Goal: Transaction & Acquisition: Book appointment/travel/reservation

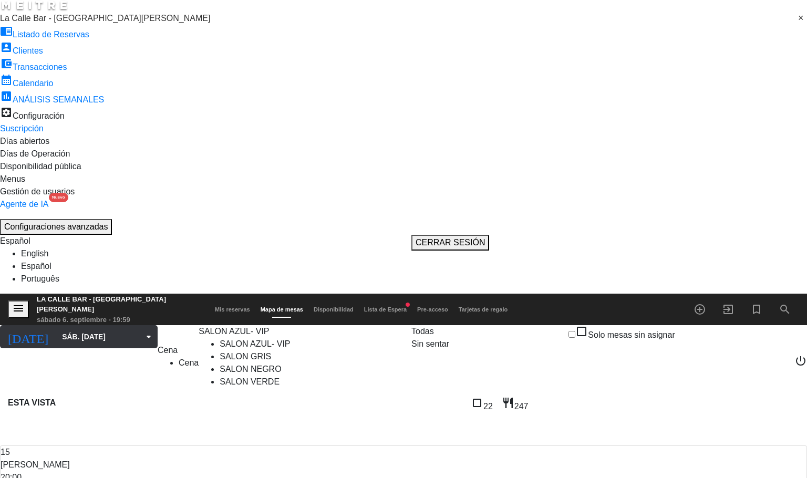
click at [66, 327] on input "sáb. [DATE]" at bounding box center [109, 336] width 104 height 19
click at [17, 302] on icon "menu" at bounding box center [18, 308] width 13 height 13
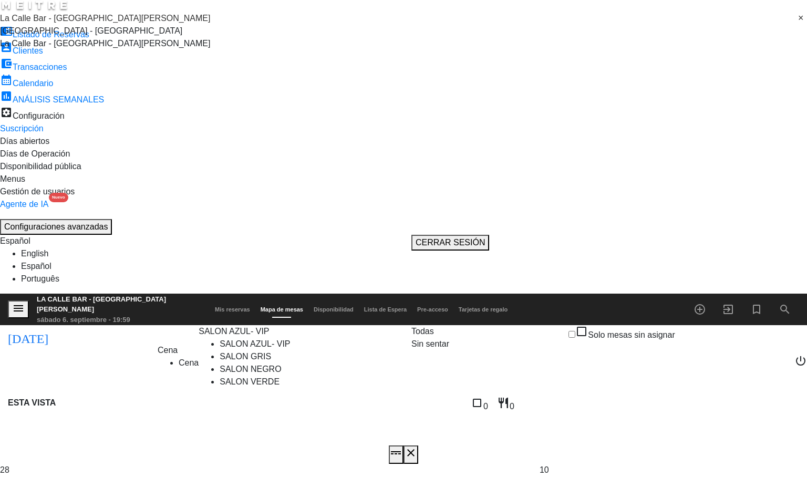
click at [97, 23] on span "La Calle Bar - [GEOGRAPHIC_DATA][PERSON_NAME]" at bounding box center [105, 18] width 210 height 9
click at [100, 35] on span "[GEOGRAPHIC_DATA] - [GEOGRAPHIC_DATA]" at bounding box center [91, 30] width 182 height 9
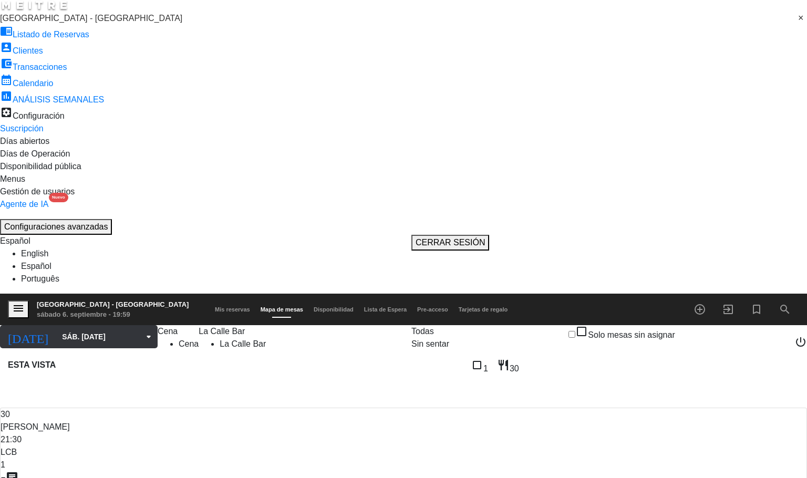
click at [142, 330] on icon "arrow_drop_down" at bounding box center [148, 336] width 13 height 13
type input "sáb. [DATE]"
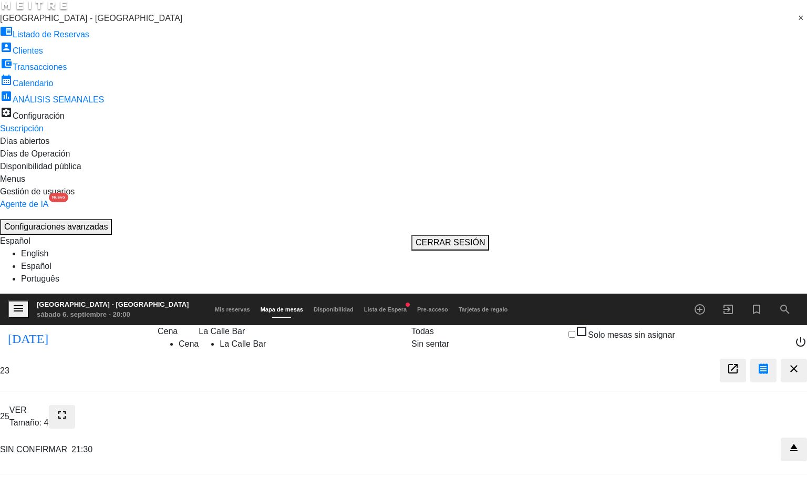
drag, startPoint x: 8, startPoint y: 187, endPoint x: 82, endPoint y: 199, distance: 75.6
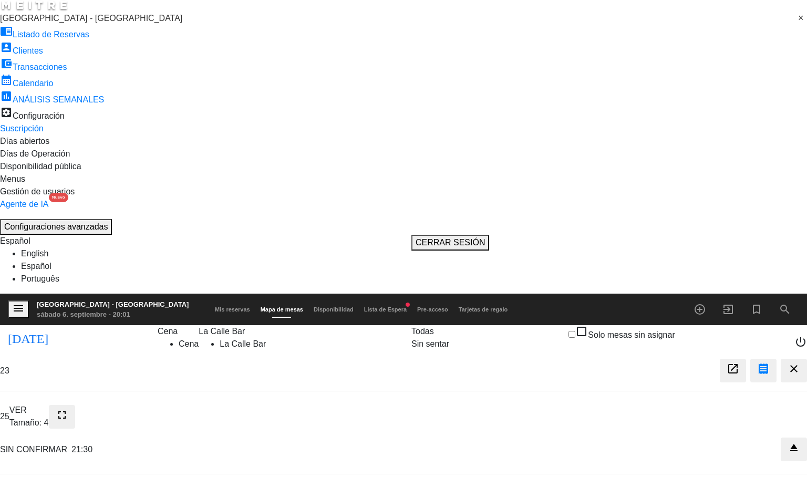
drag, startPoint x: 19, startPoint y: 257, endPoint x: 125, endPoint y: 266, distance: 106.0
copy span "[PHONE_NUMBER]"
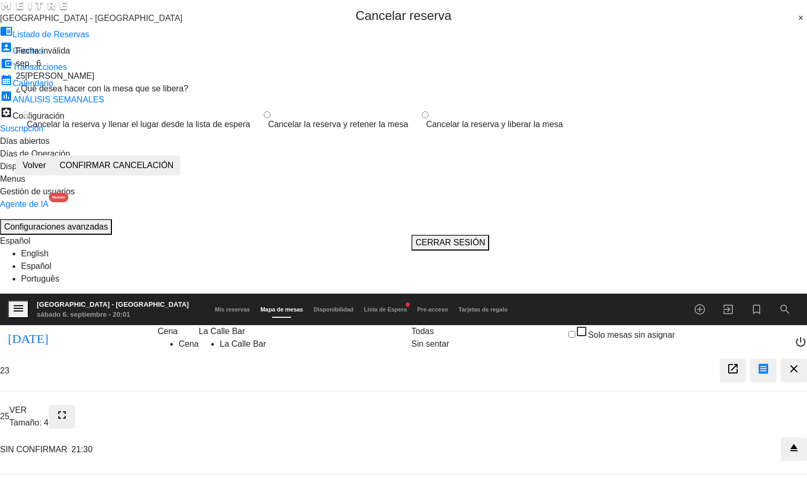
click at [426, 131] on label "Cancelar la reserva y liberar la mesa" at bounding box center [494, 124] width 137 height 13
click at [180, 175] on button "CONFIRMAR CANCELACIÓN" at bounding box center [117, 166] width 128 height 20
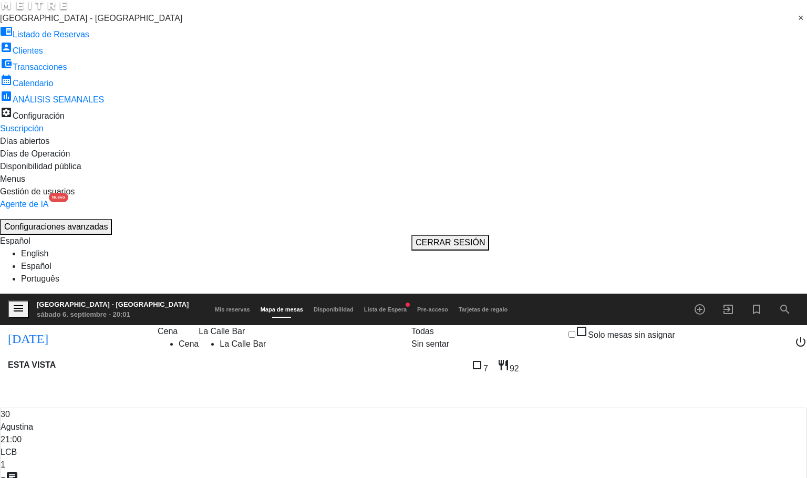
click at [749, 301] on span "turned_in_not" at bounding box center [756, 310] width 28 height 18
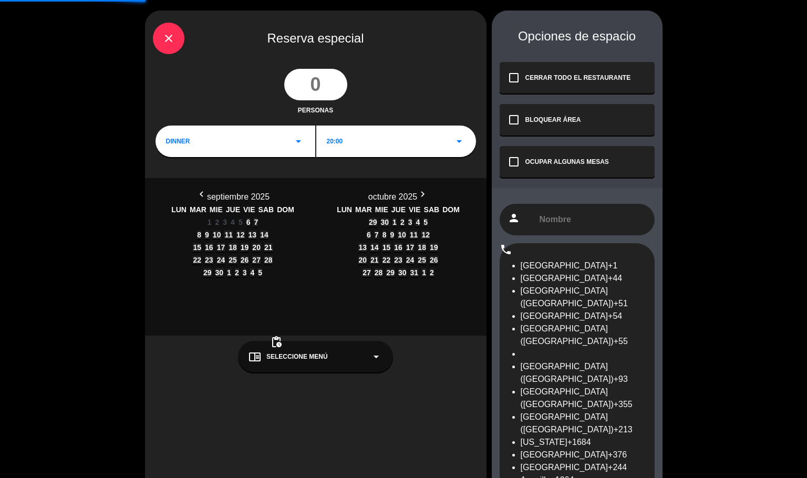
click at [323, 87] on input "number" at bounding box center [315, 85] width 63 height 32
type input "1"
type input "25"
click at [358, 140] on div "20:00 arrow_drop_down" at bounding box center [396, 142] width 160 height 32
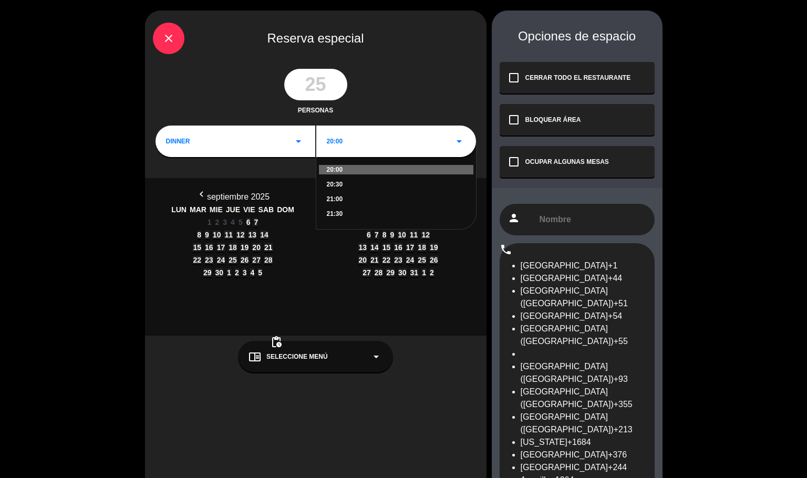
click at [339, 217] on div "21:30" at bounding box center [396, 213] width 139 height 9
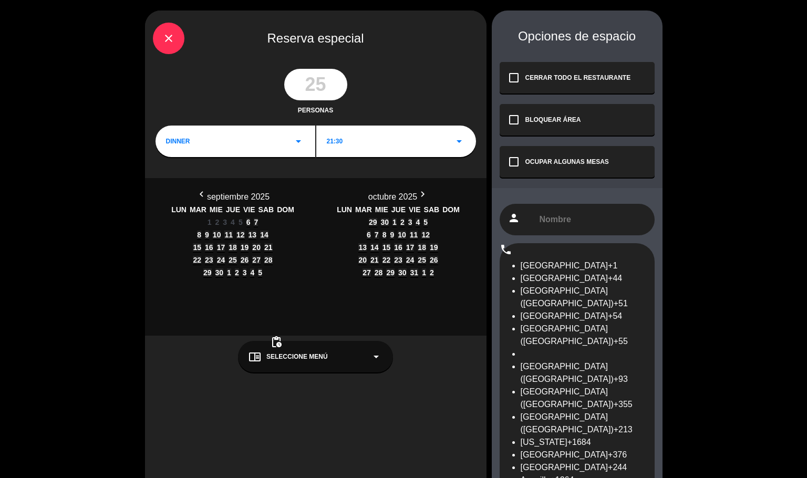
click at [251, 226] on span "6" at bounding box center [248, 222] width 4 height 8
paste input "[PHONE_NUMBER]"
type input "[PHONE_NUMBER]"
click at [574, 161] on div "OCUPAR ALGUNAS MESAS" at bounding box center [567, 161] width 84 height 9
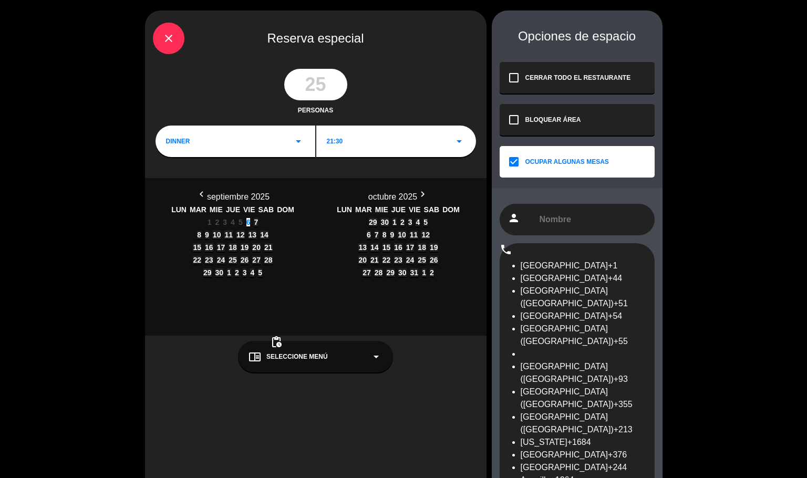
click at [580, 226] on input "text" at bounding box center [592, 220] width 108 height 14
type input "[PERSON_NAME]"
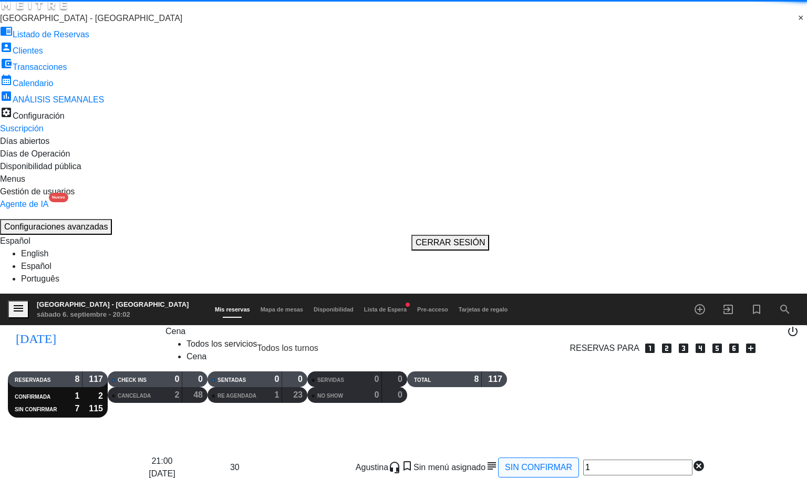
click at [308, 306] on span "Mapa de mesas" at bounding box center [281, 309] width 53 height 6
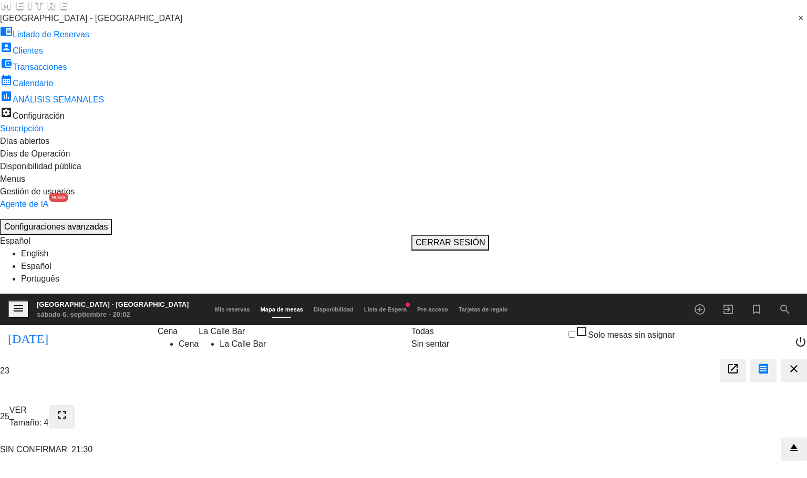
type textarea "seña 125k"
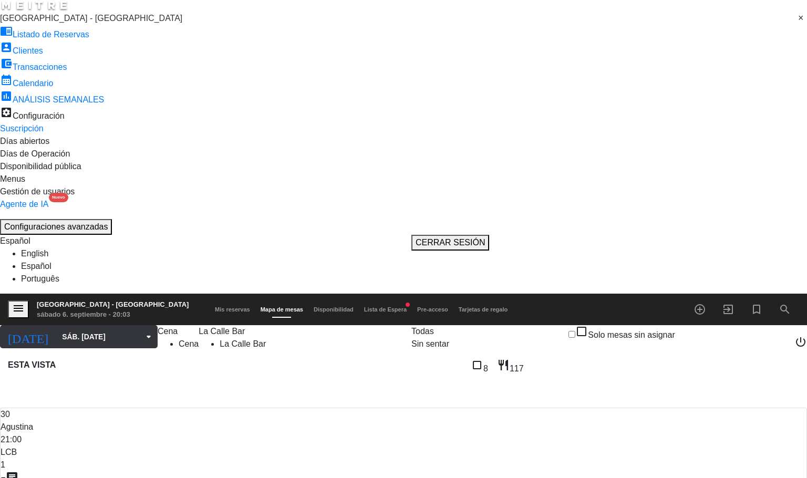
click at [57, 327] on input "sáb. [DATE]" at bounding box center [109, 336] width 104 height 19
type input "sáb. [DATE]"
